Goal: Navigation & Orientation: Find specific page/section

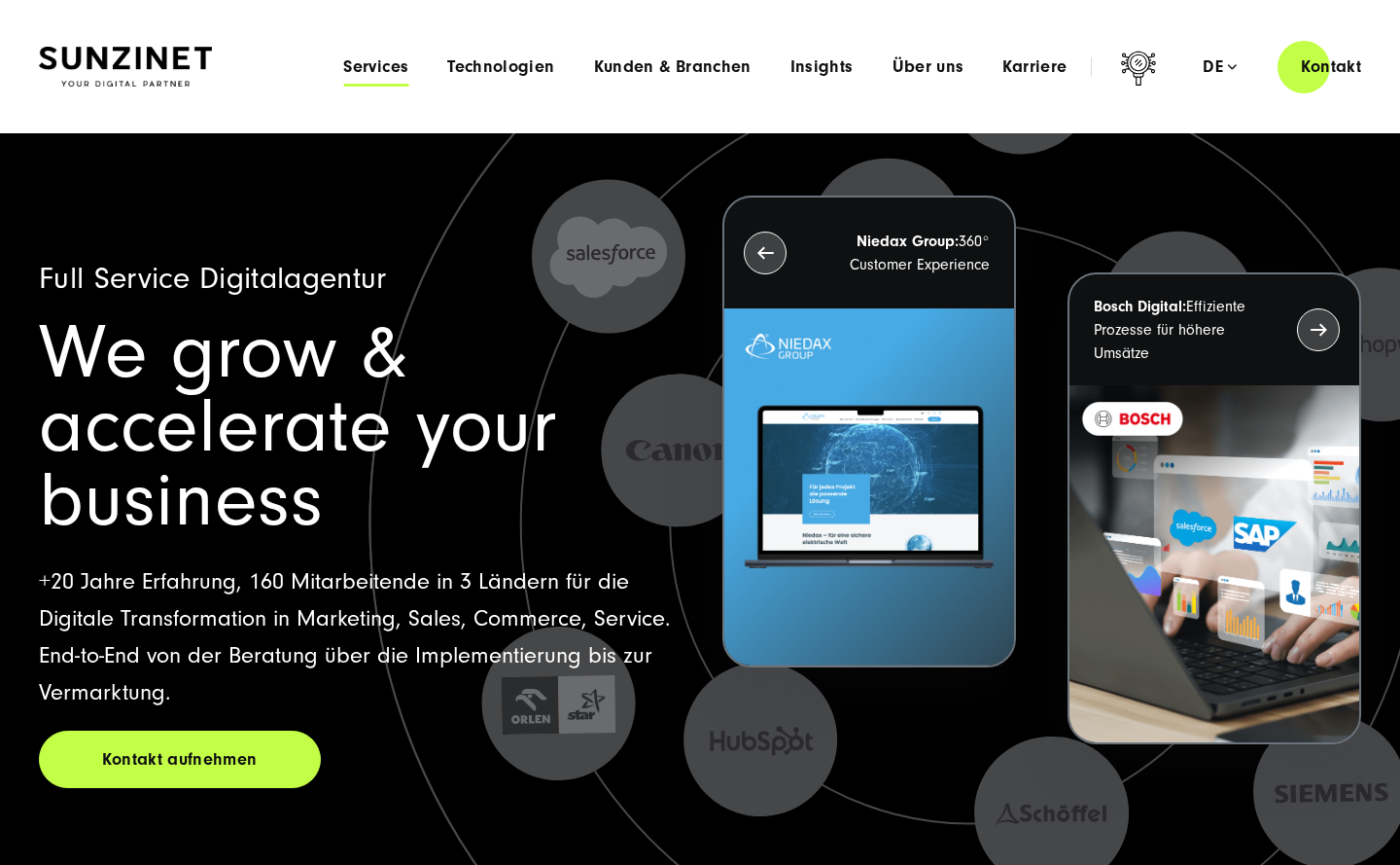
click at [370, 64] on span "Services" at bounding box center [375, 68] width 65 height 20
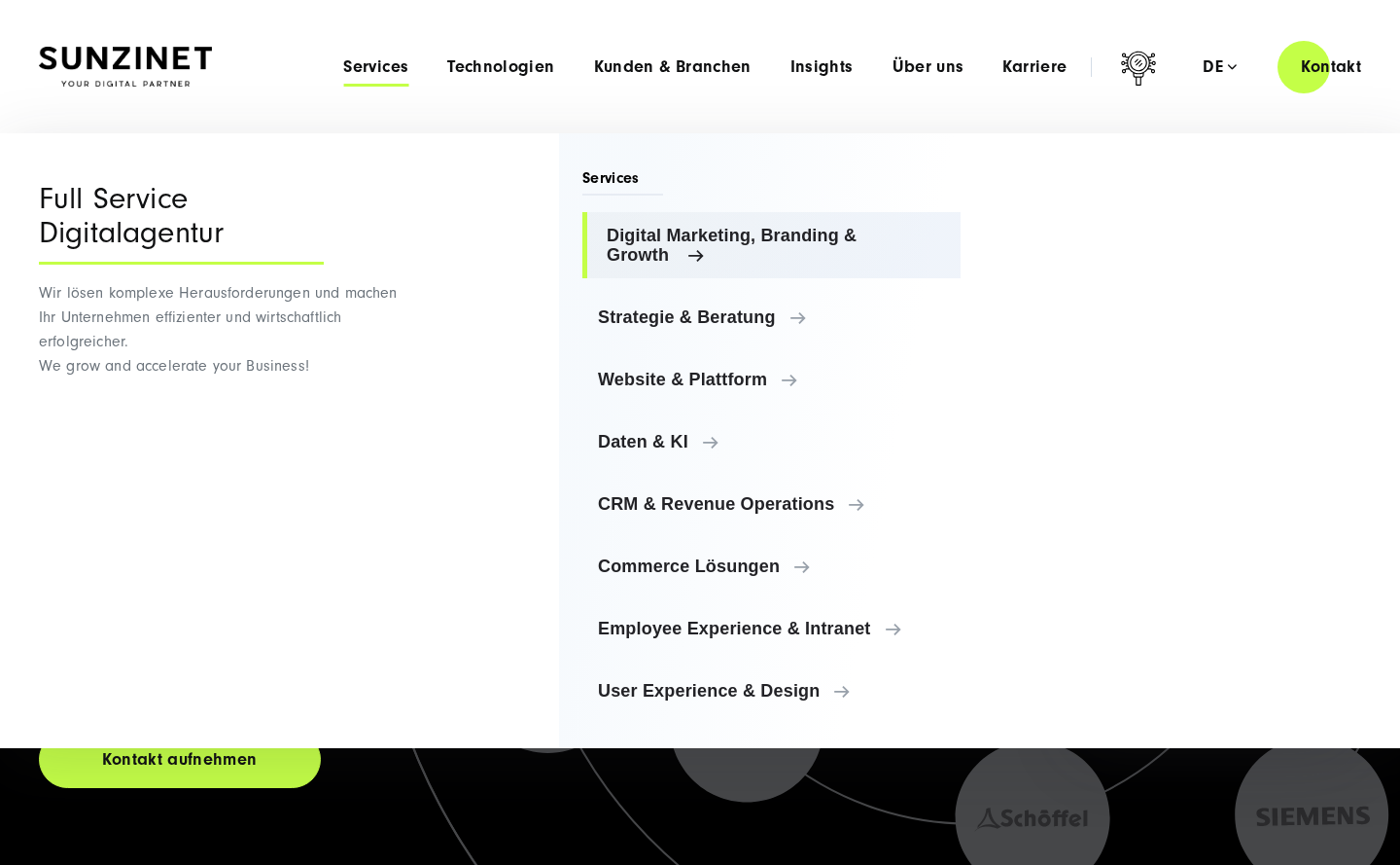
click at [662, 230] on span "Digital Marketing, Branding & Growth" at bounding box center [775, 245] width 338 height 39
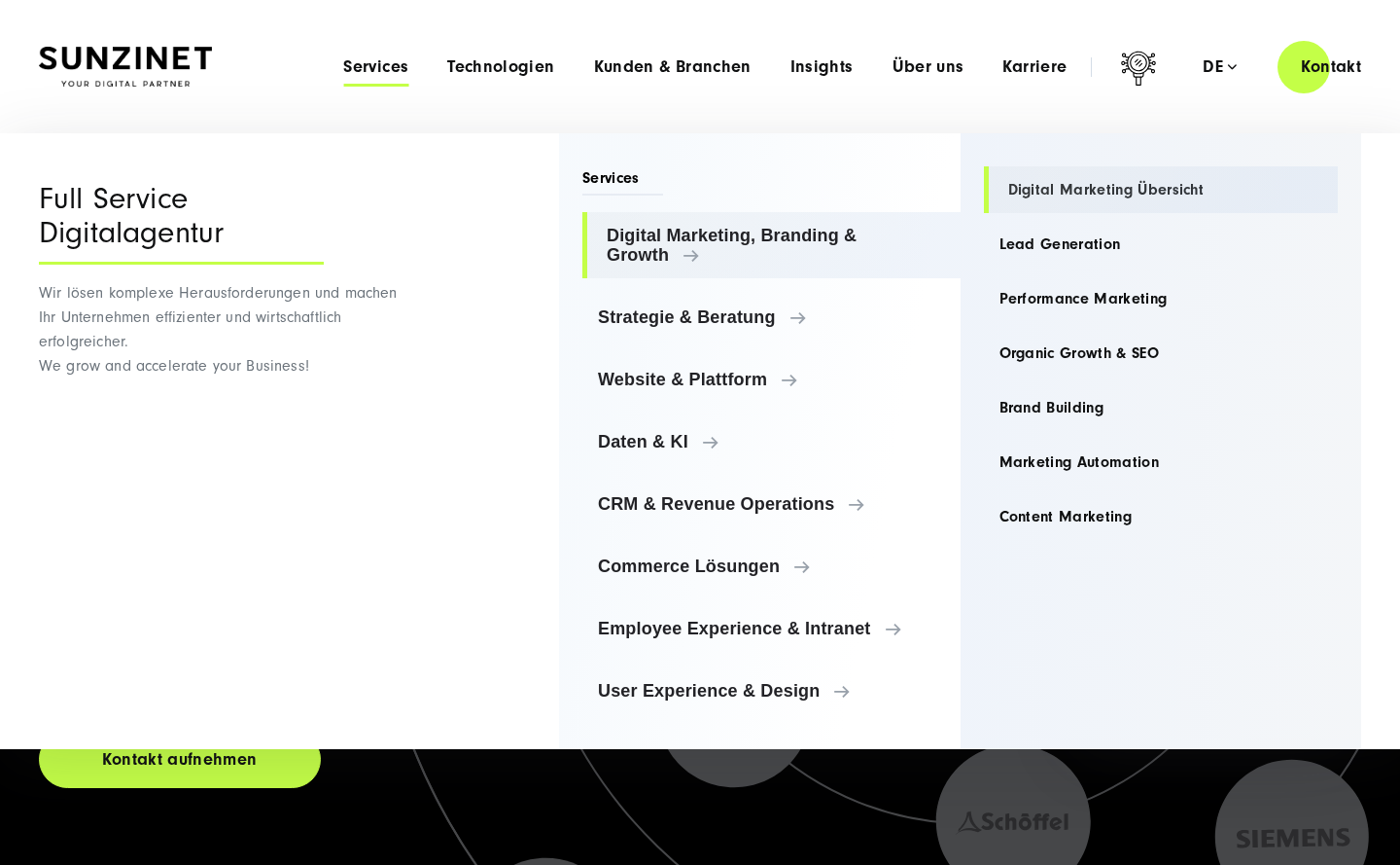
click at [1055, 189] on link "Digital Marketing Übersicht" at bounding box center [1162, 190] width 355 height 47
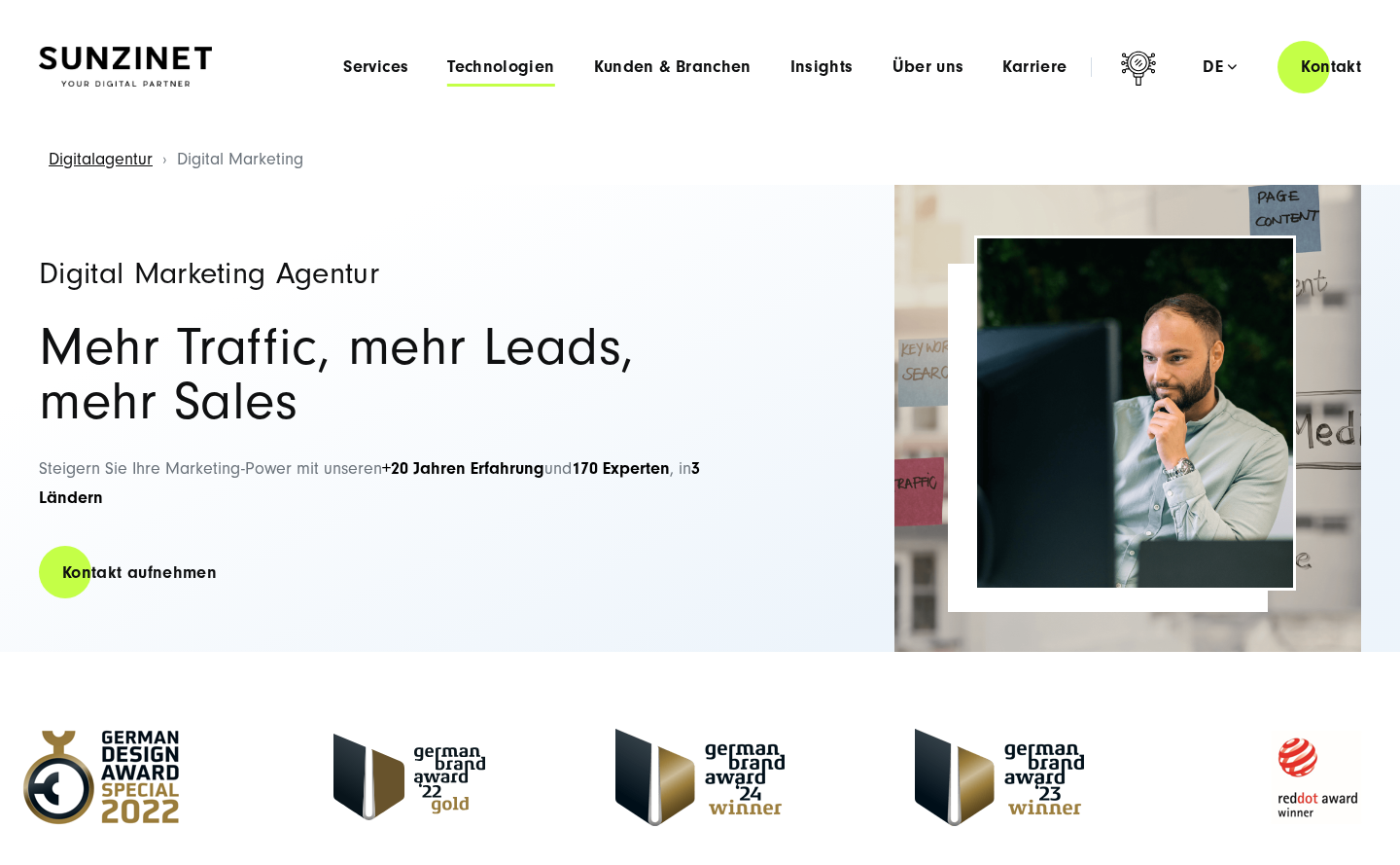
click at [543, 64] on span "Technologien" at bounding box center [500, 68] width 107 height 20
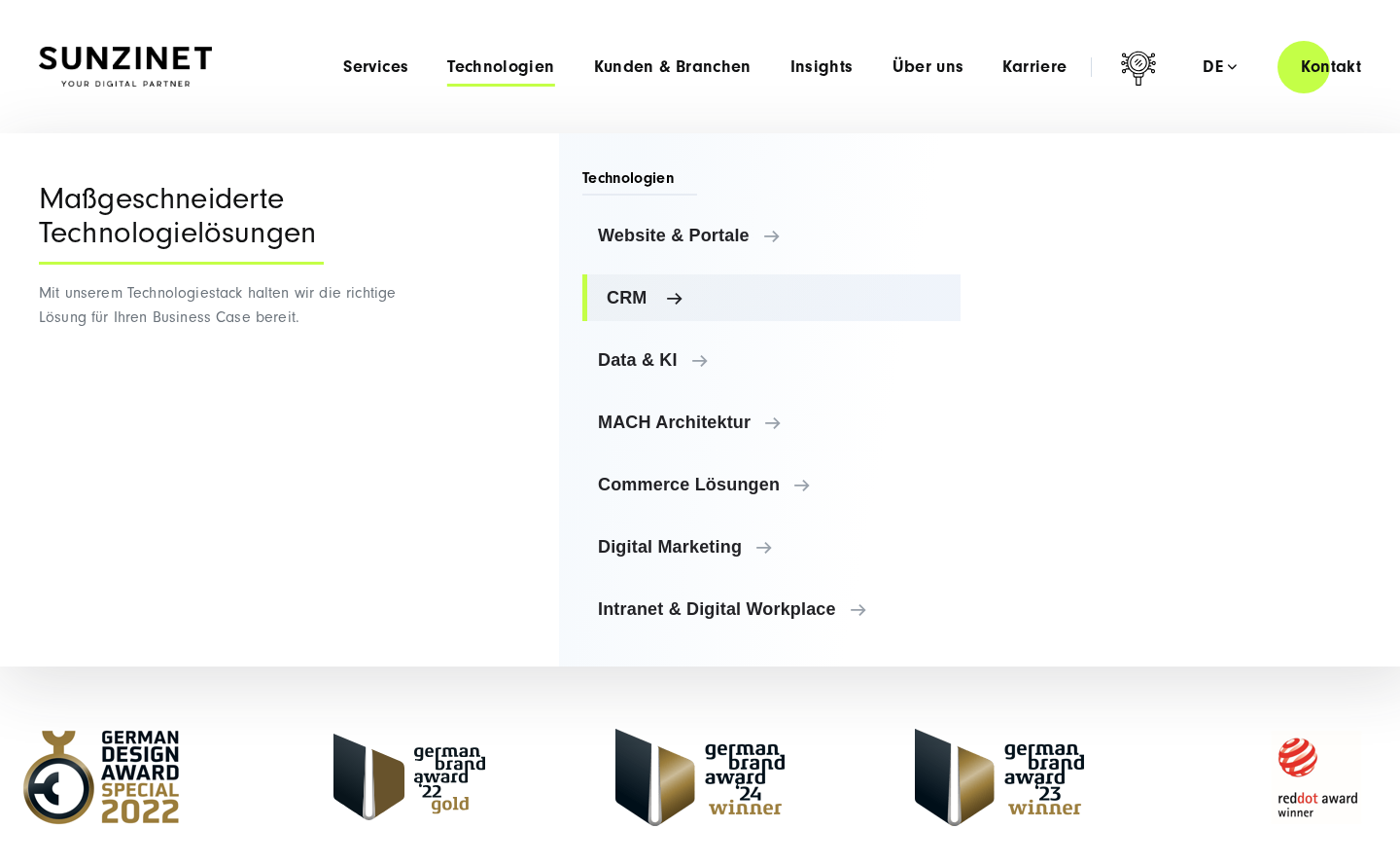
click at [631, 298] on span "CRM" at bounding box center [775, 298] width 338 height 20
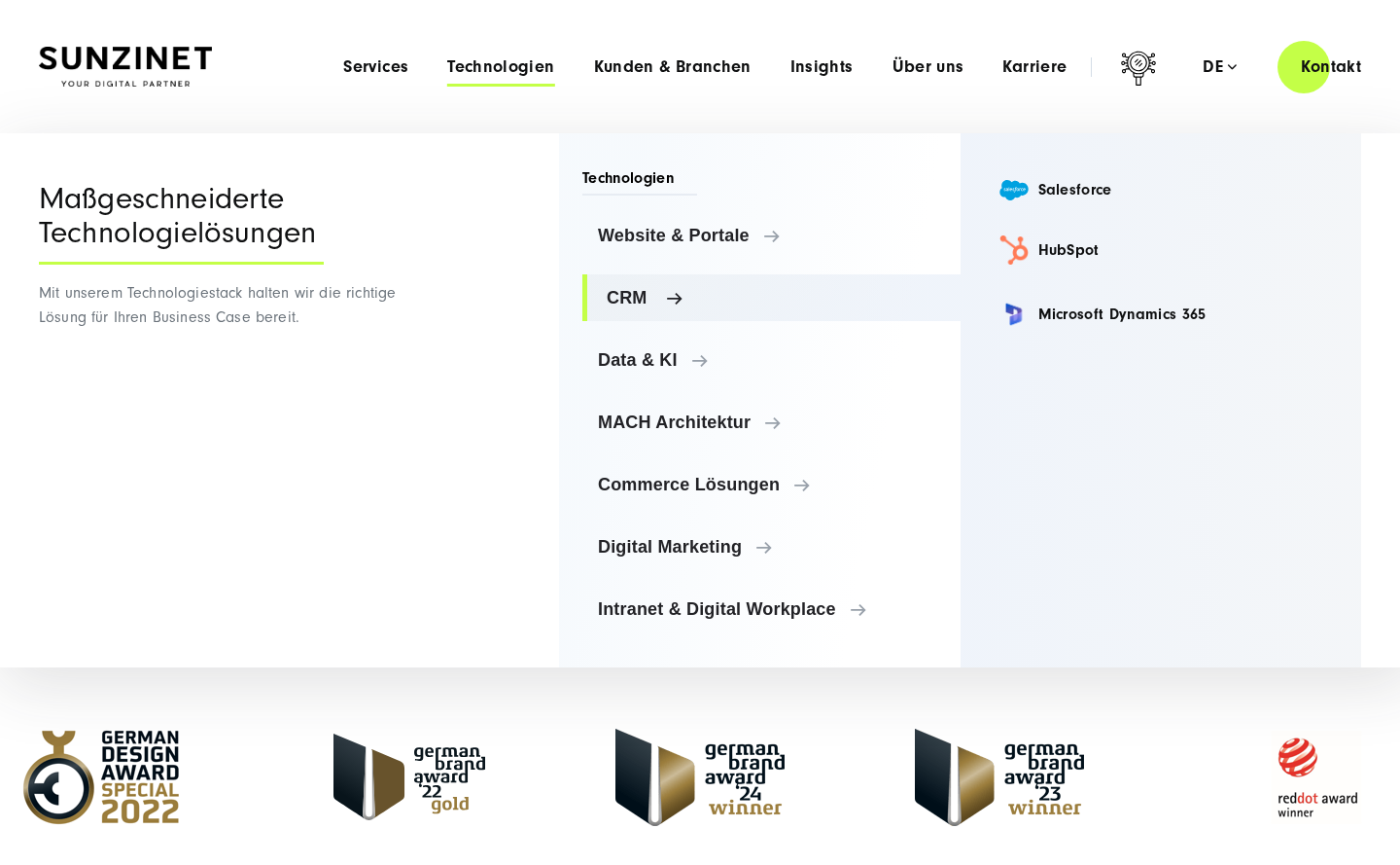
click at [621, 296] on span "CRM" at bounding box center [775, 298] width 338 height 20
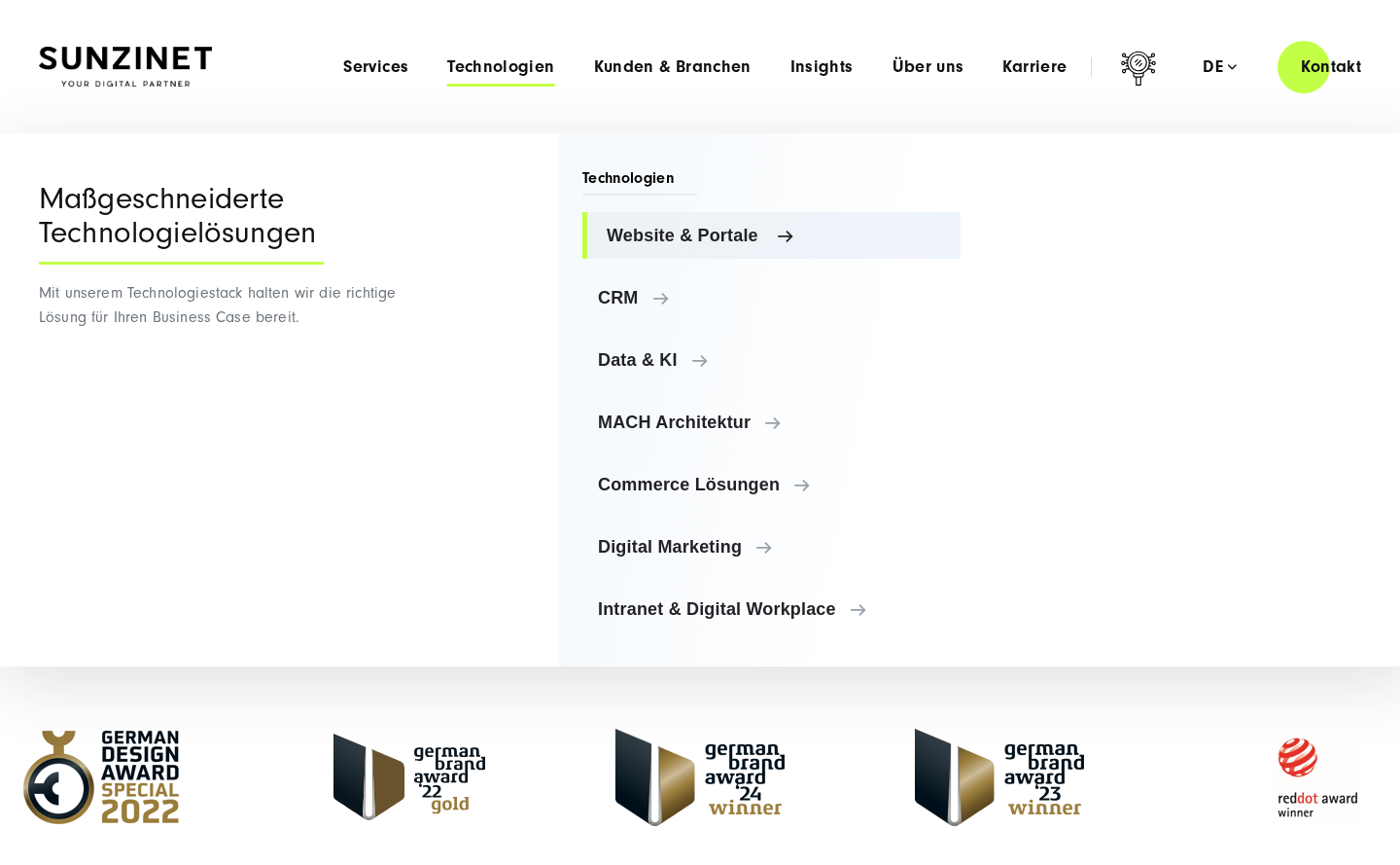
click at [661, 231] on span "Website & Portale" at bounding box center [775, 235] width 338 height 20
click at [619, 187] on span "Technologien" at bounding box center [639, 181] width 115 height 28
click at [619, 177] on span "Technologien" at bounding box center [639, 181] width 115 height 28
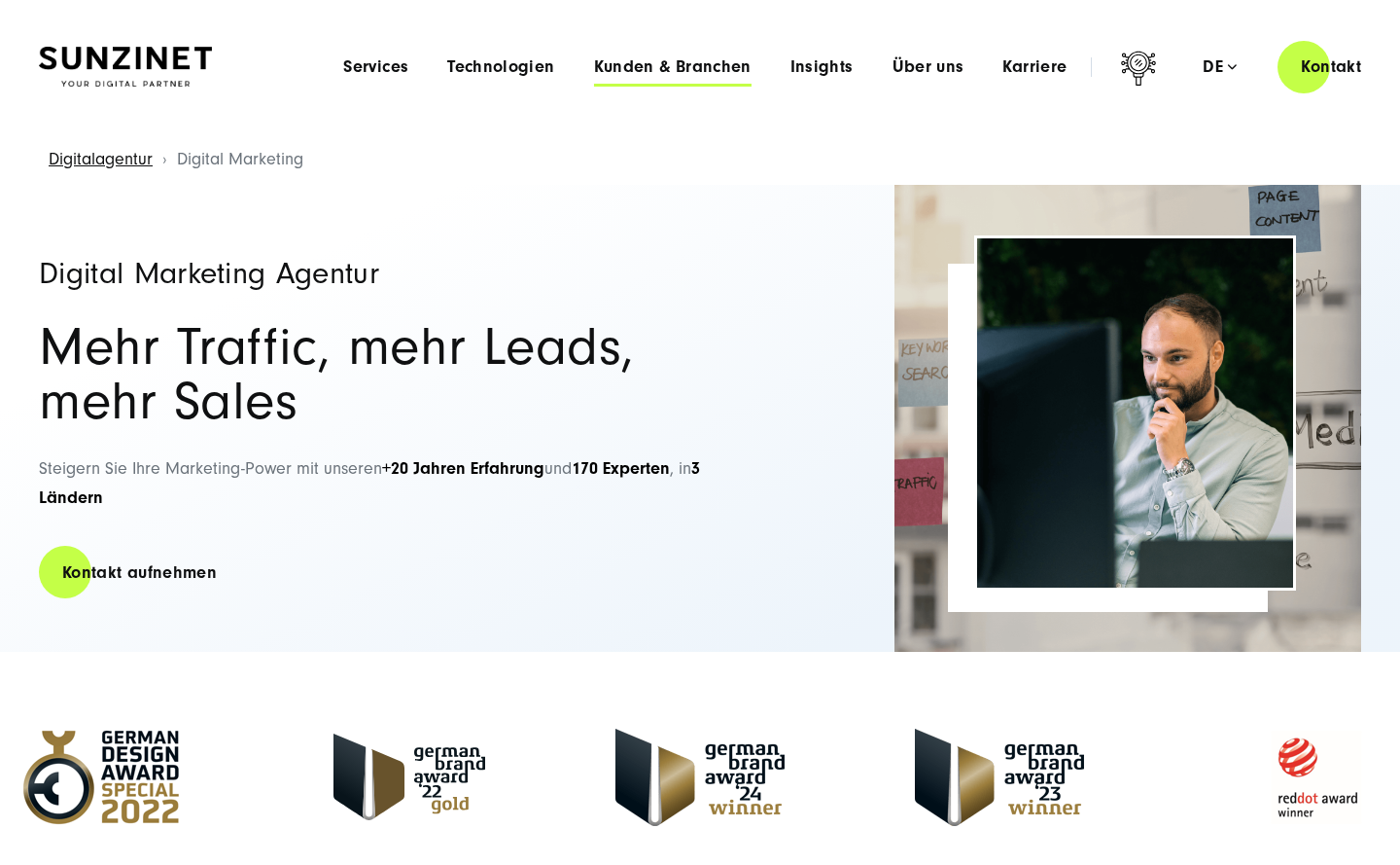
click at [668, 58] on span "Kunden & Branchen" at bounding box center [673, 68] width 158 height 20
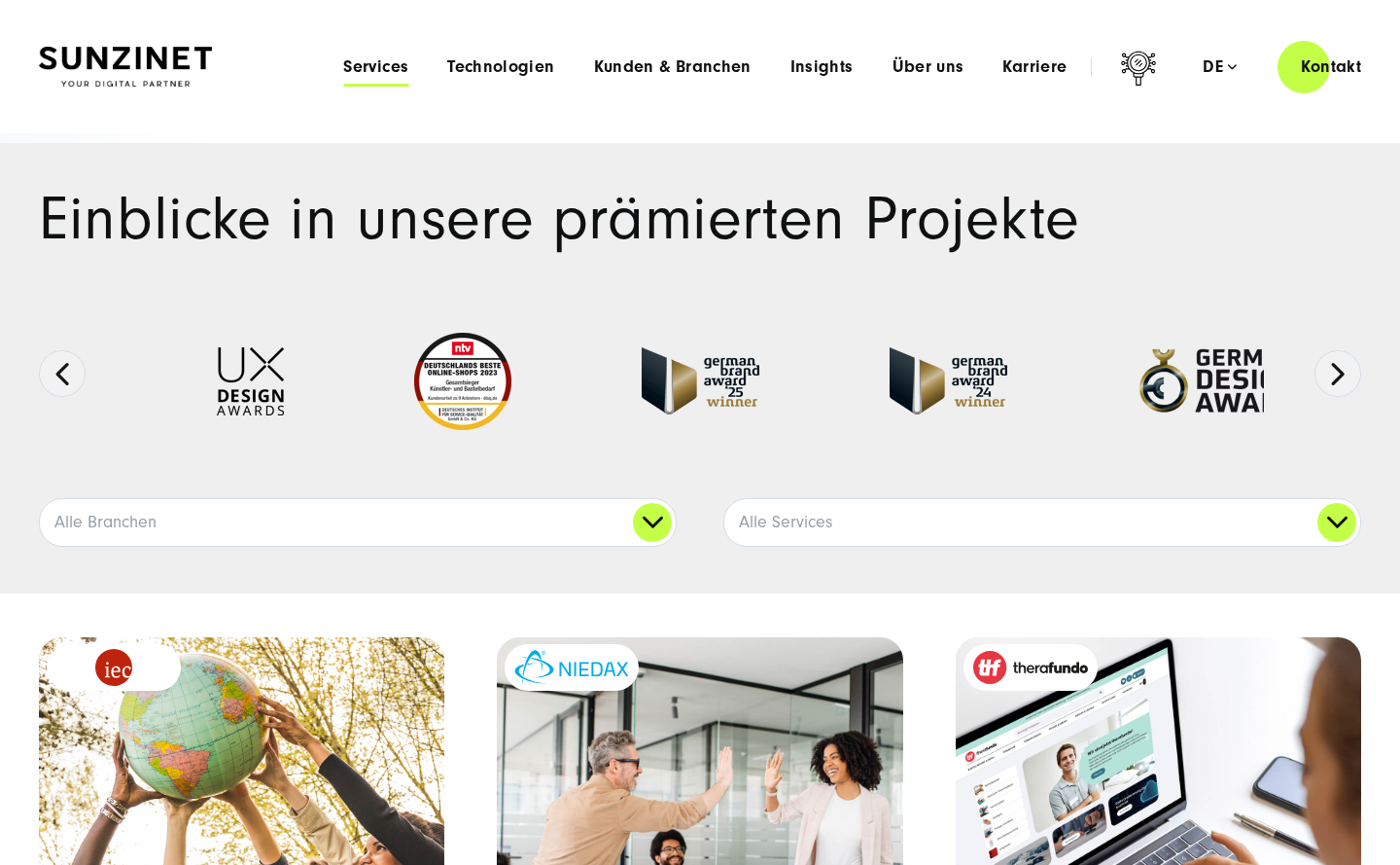
click at [382, 60] on span "Services" at bounding box center [375, 68] width 65 height 20
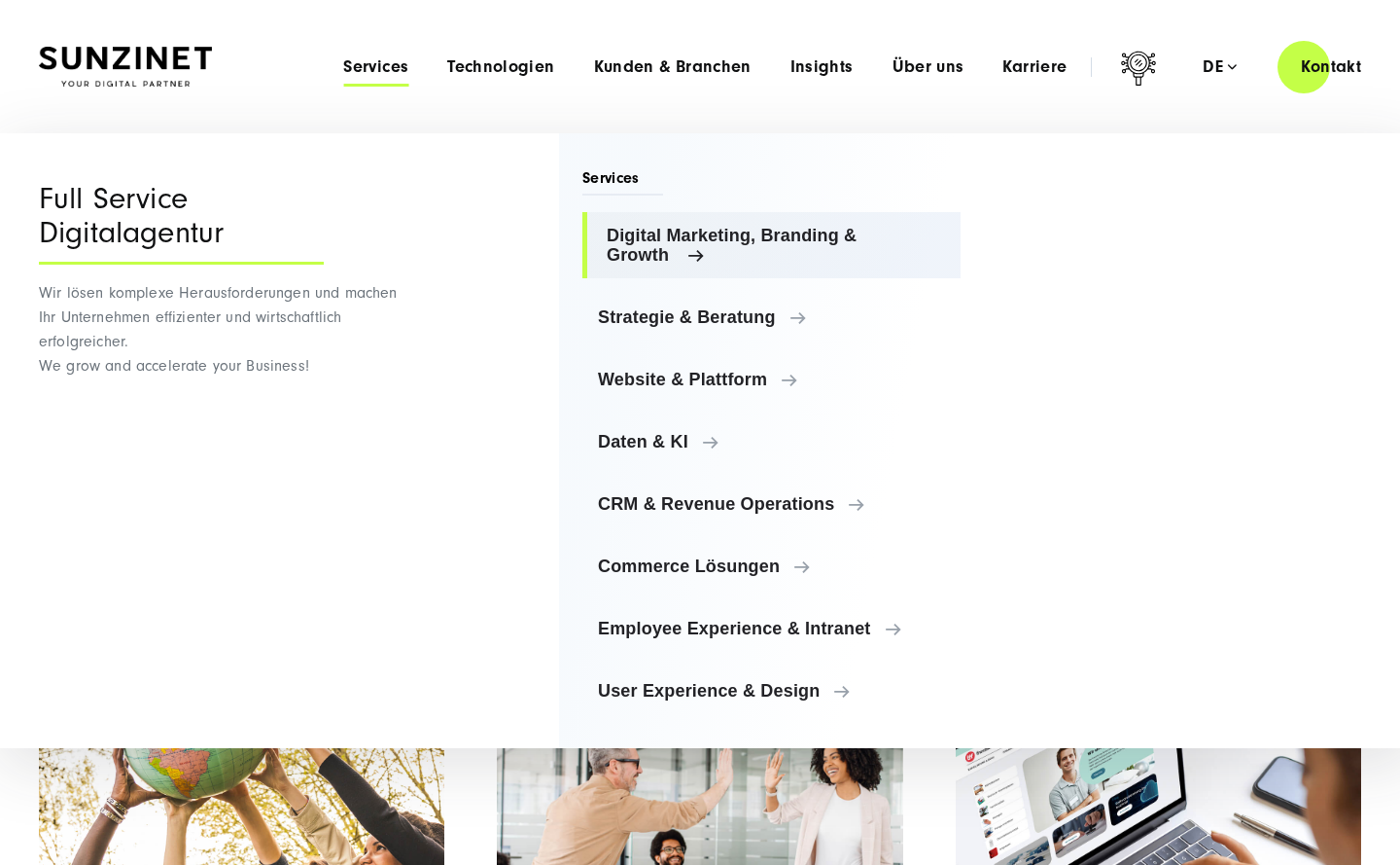
click at [673, 247] on span "Digital Marketing, Branding & Growth" at bounding box center [775, 245] width 338 height 39
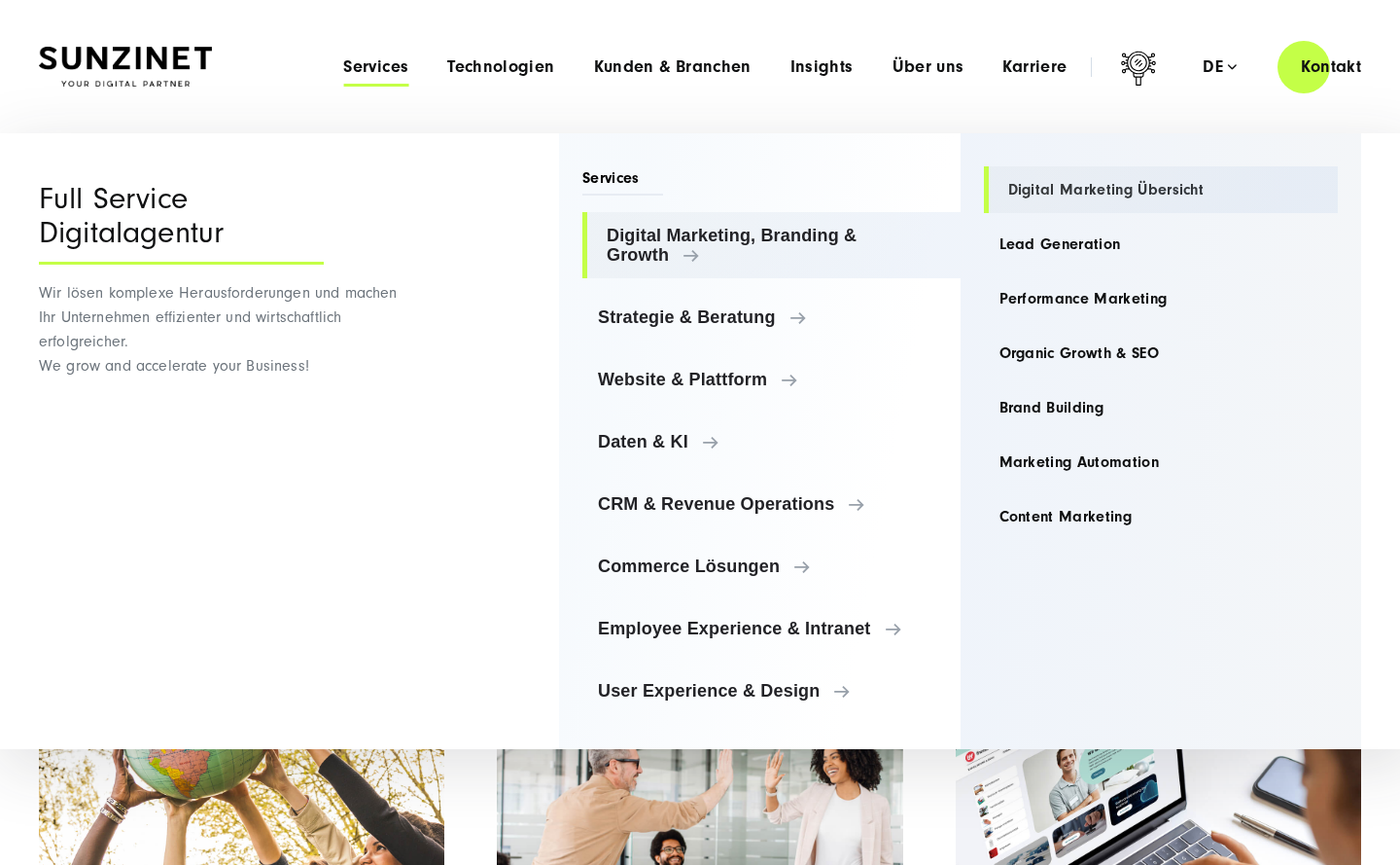
click at [1036, 195] on link "Digital Marketing Übersicht" at bounding box center [1162, 190] width 355 height 47
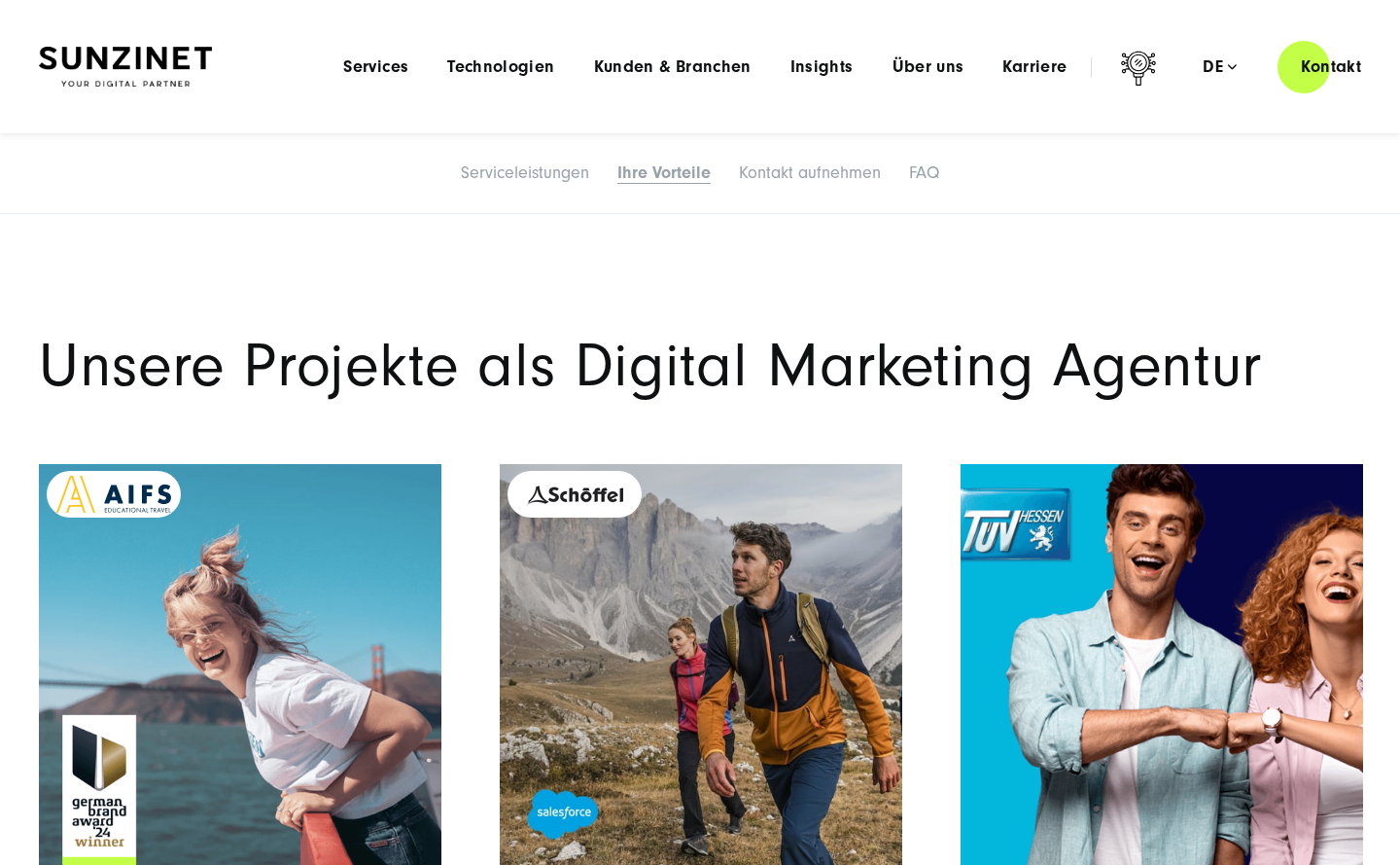
scroll to position [6654, 0]
